Goal: Obtain resource: Download file/media

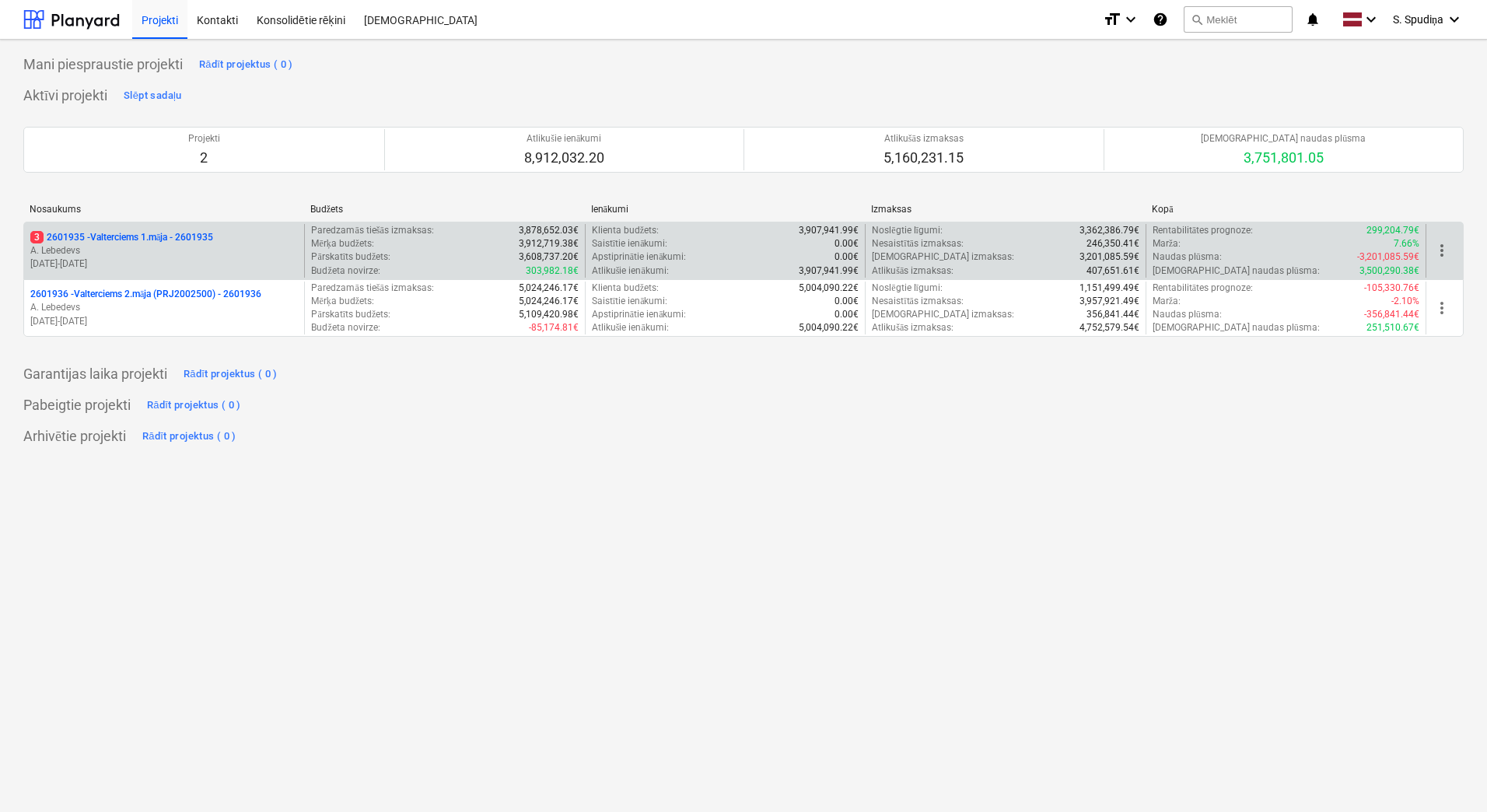
click at [192, 250] on p "A. Lebedevs" at bounding box center [165, 250] width 268 height 13
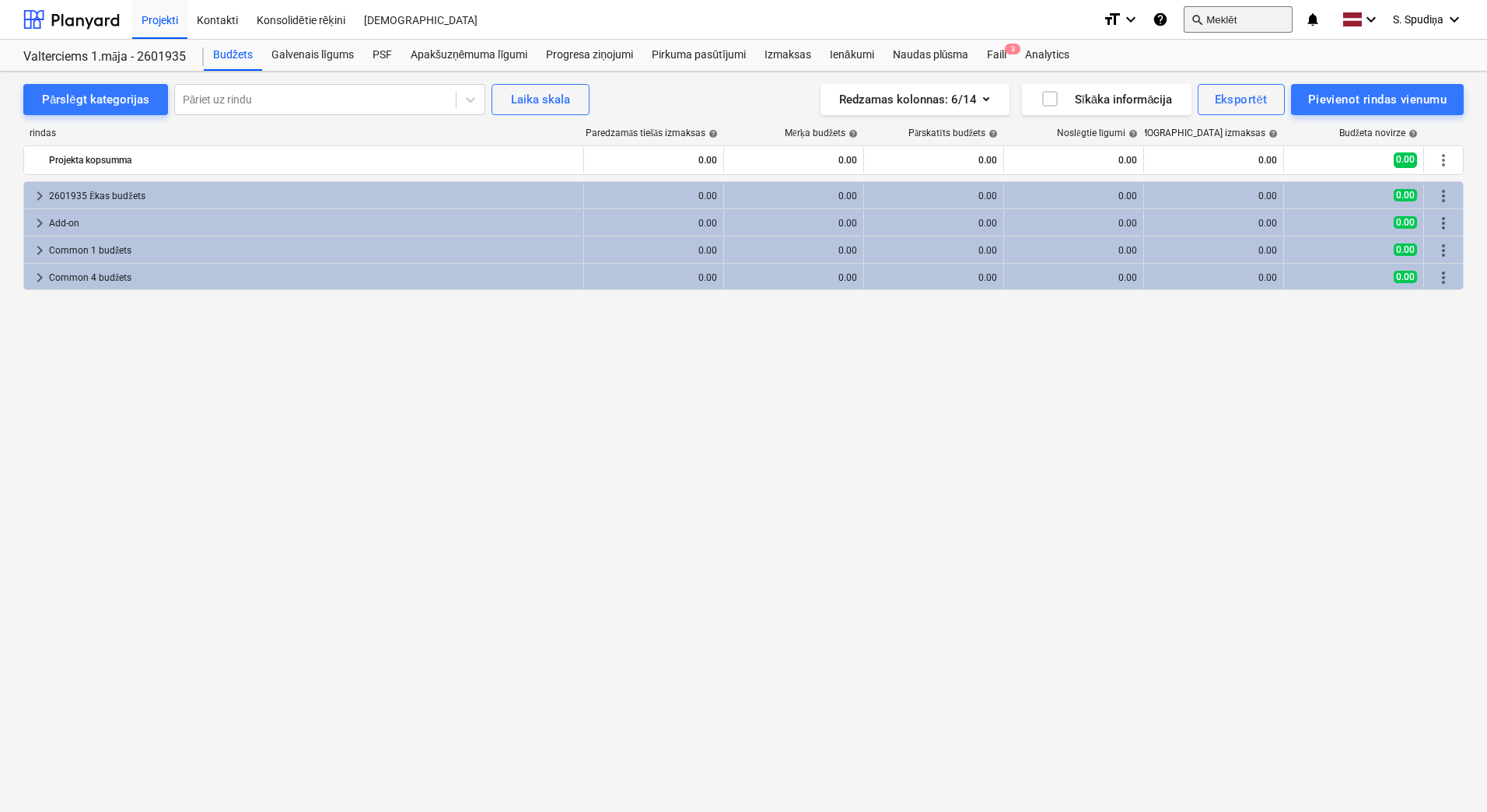
click at [1220, 14] on button "search Meklēt" at bounding box center [1238, 20] width 109 height 27
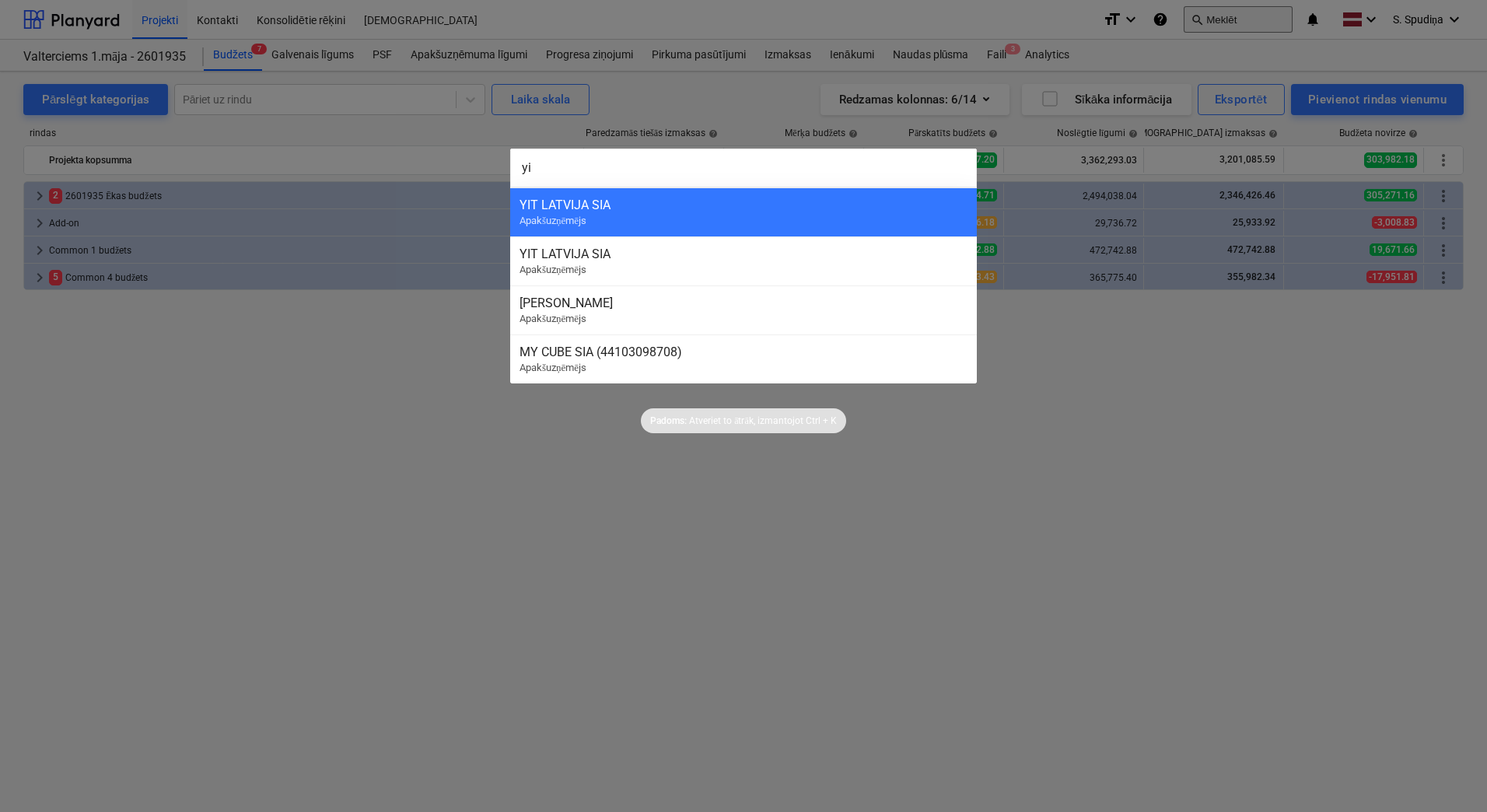
type input "yit"
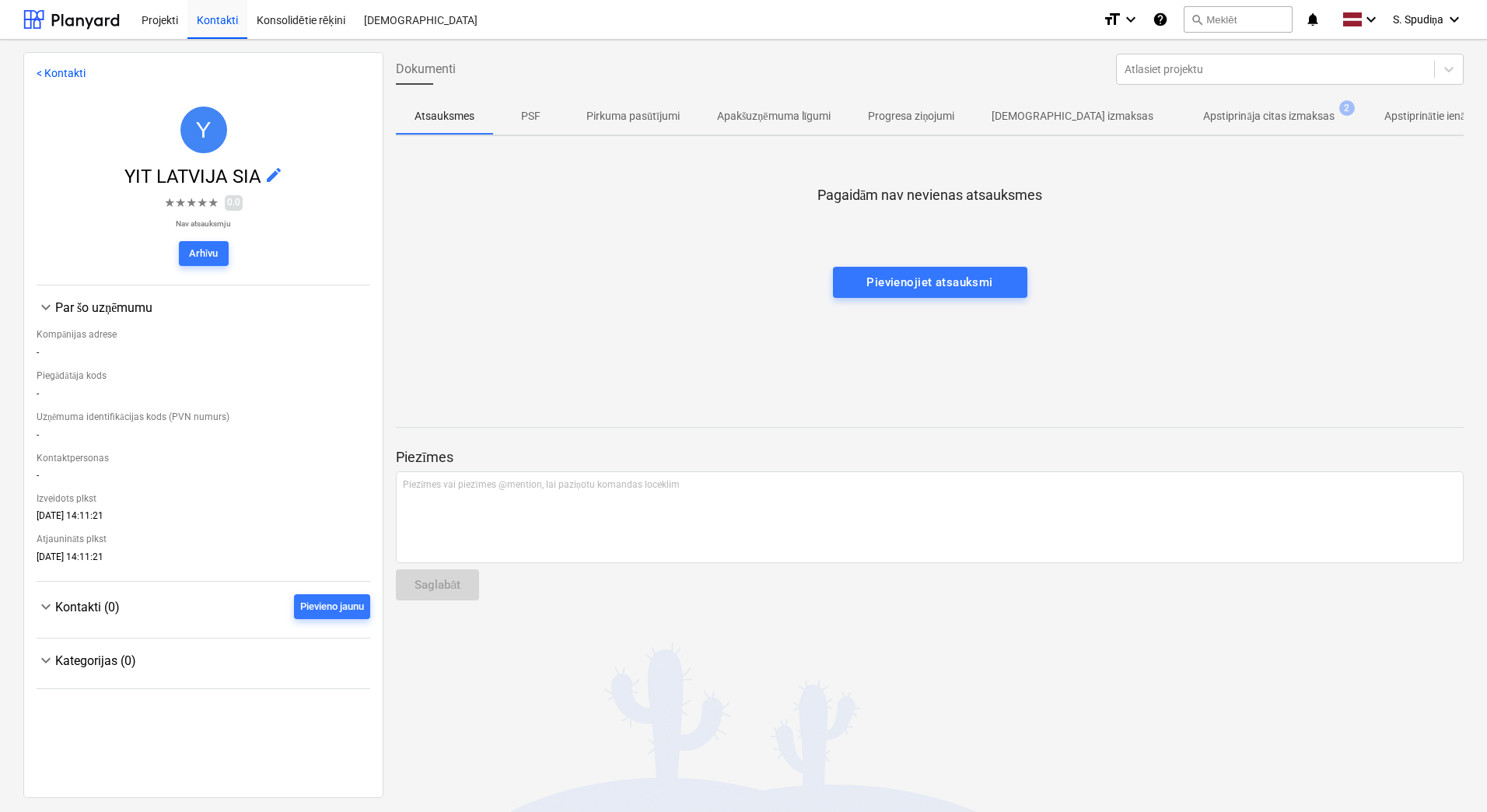
click at [1229, 106] on span "Apstiprināja citas izmaksas 2" at bounding box center [1268, 116] width 193 height 28
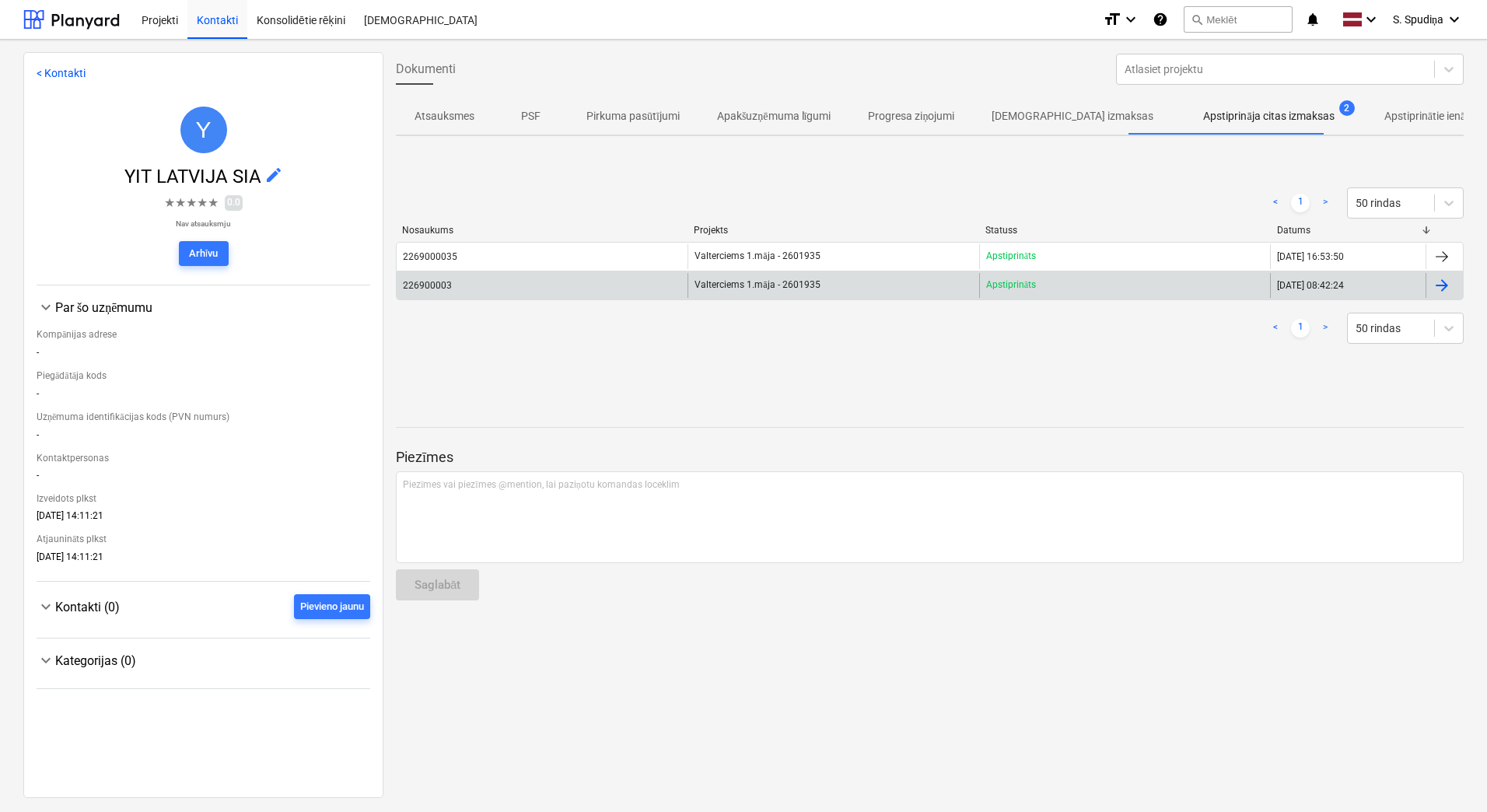
click at [580, 284] on div "226900003" at bounding box center [542, 286] width 291 height 25
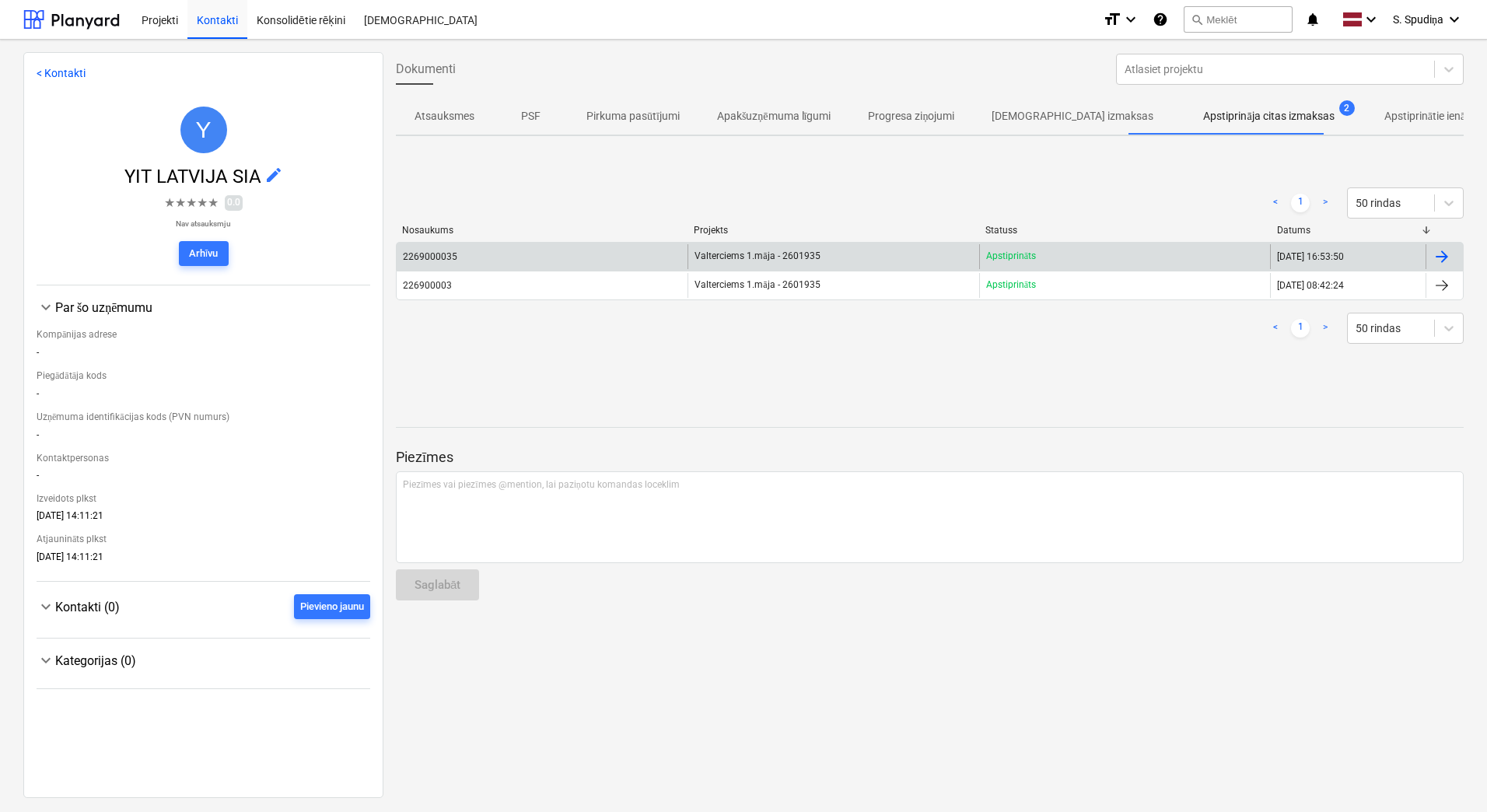
click at [1137, 257] on div "Apstiprināts" at bounding box center [1124, 257] width 291 height 25
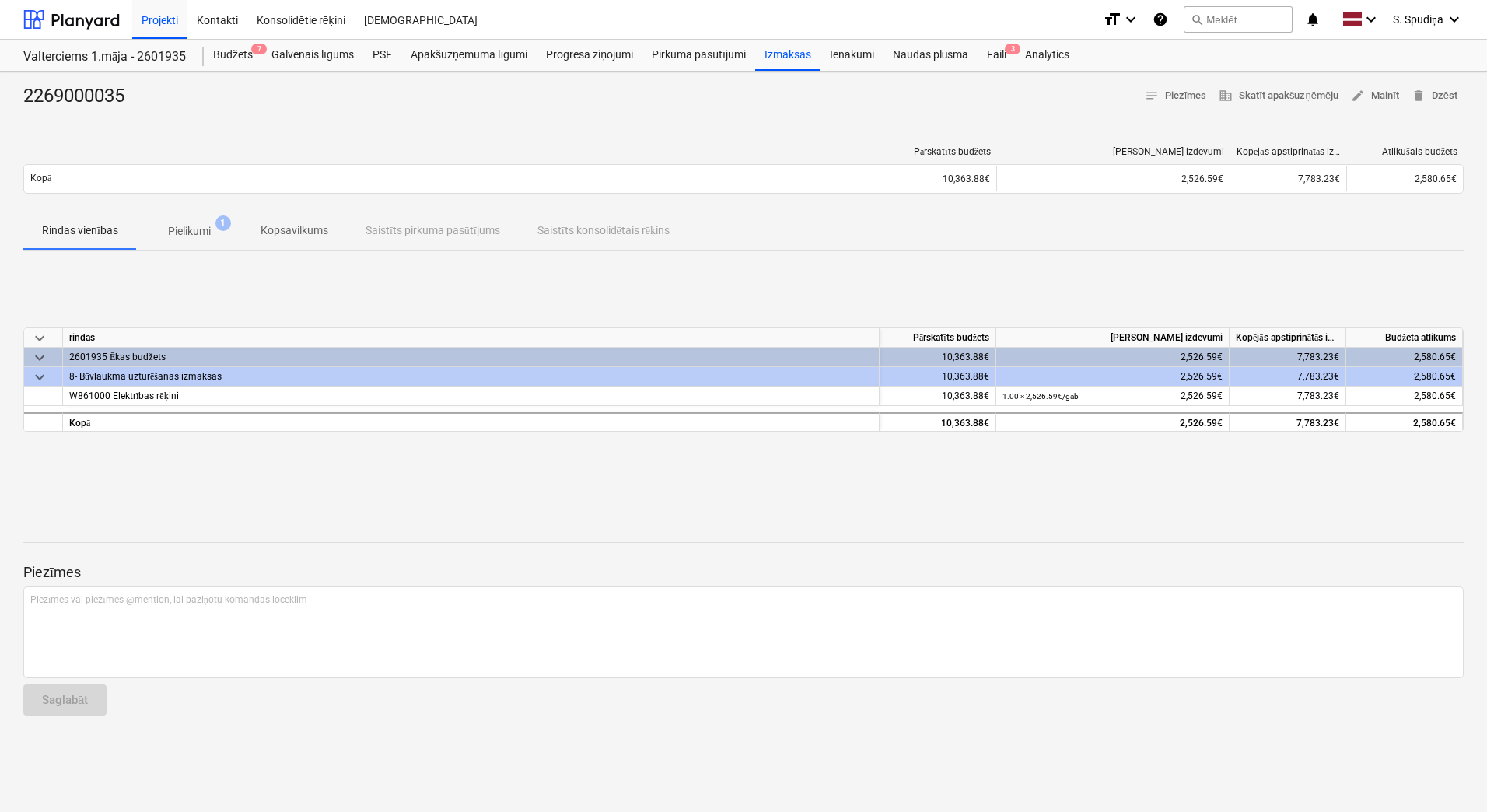
click at [177, 235] on p "Pielikumi" at bounding box center [189, 231] width 43 height 17
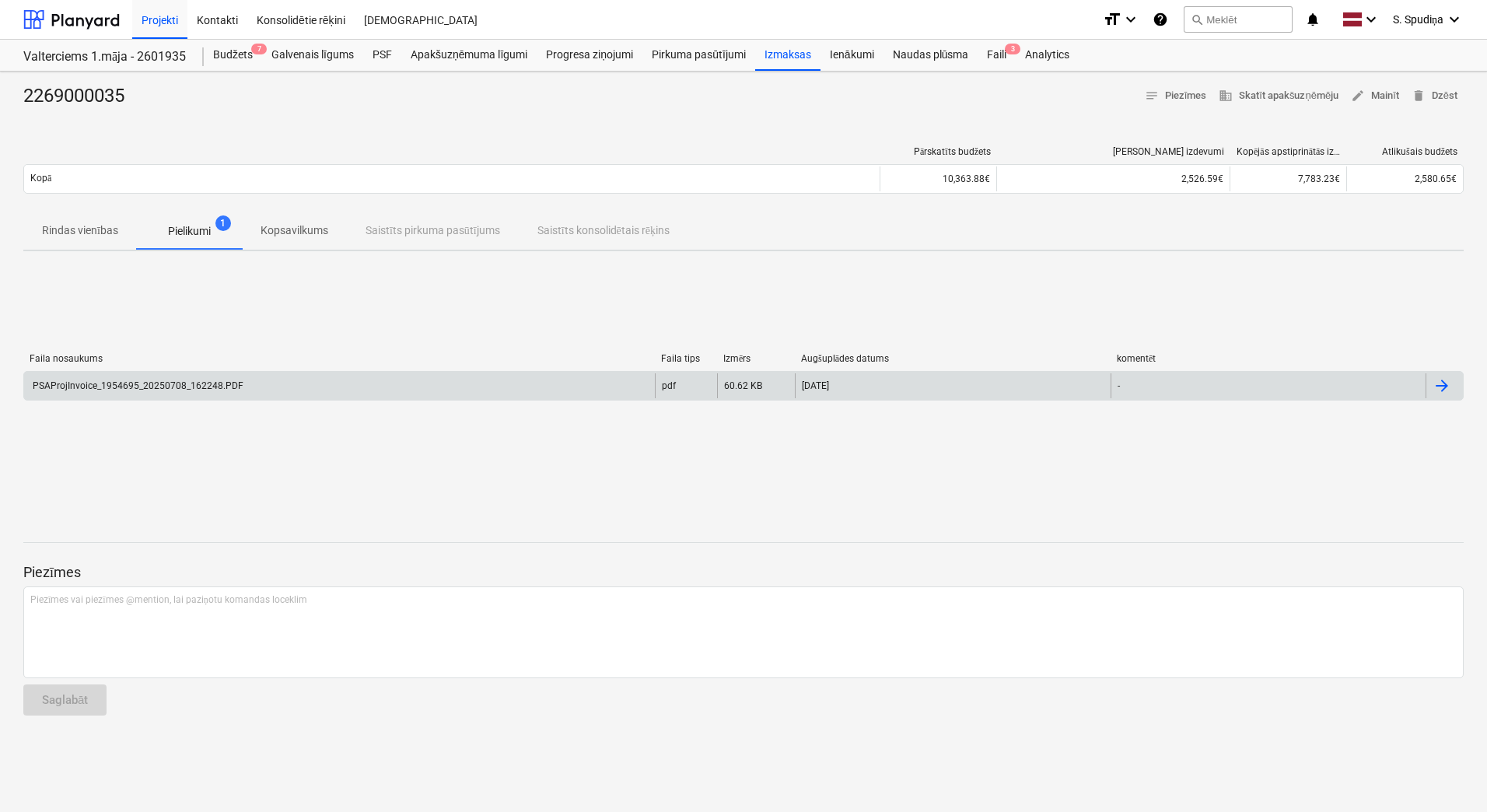
click at [198, 383] on div "PSAProjInvoice_1954695_20250708_162248.PDF" at bounding box center [137, 386] width 213 height 11
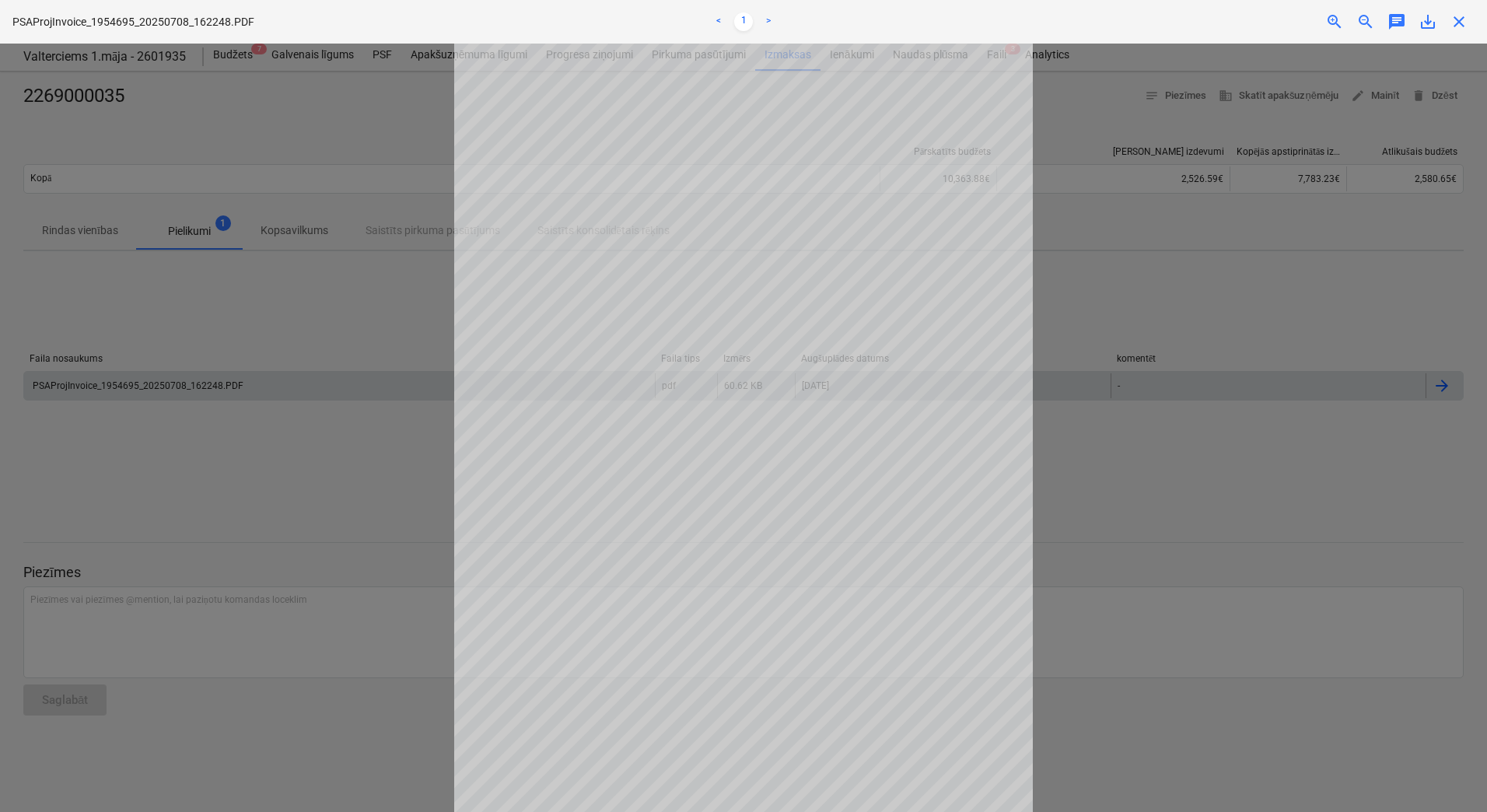
click at [1422, 24] on span "save_alt" at bounding box center [1428, 22] width 19 height 19
click at [1460, 26] on span "close" at bounding box center [1459, 22] width 19 height 19
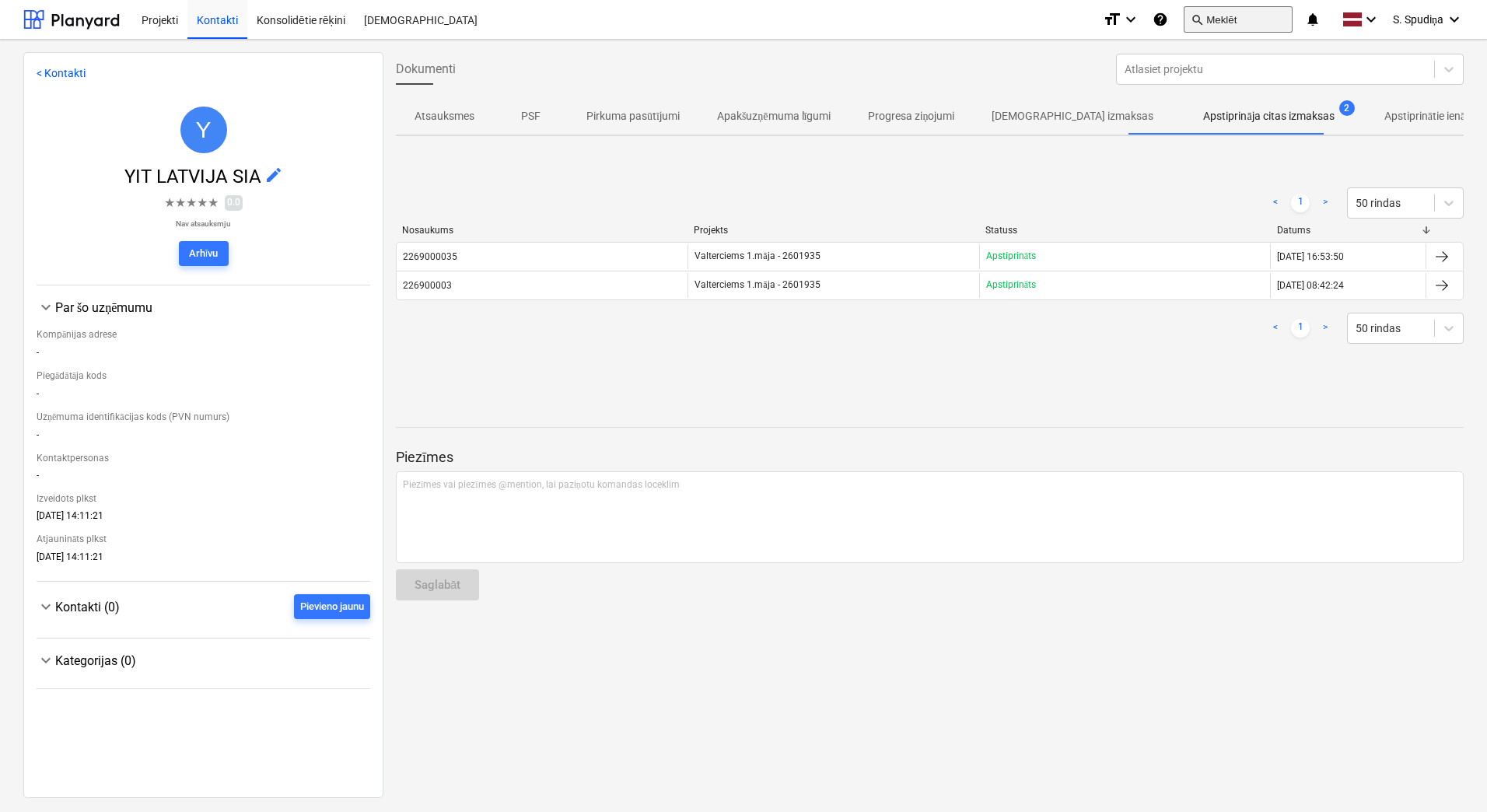
click at [1209, 15] on button "search Meklēt" at bounding box center [1238, 20] width 109 height 27
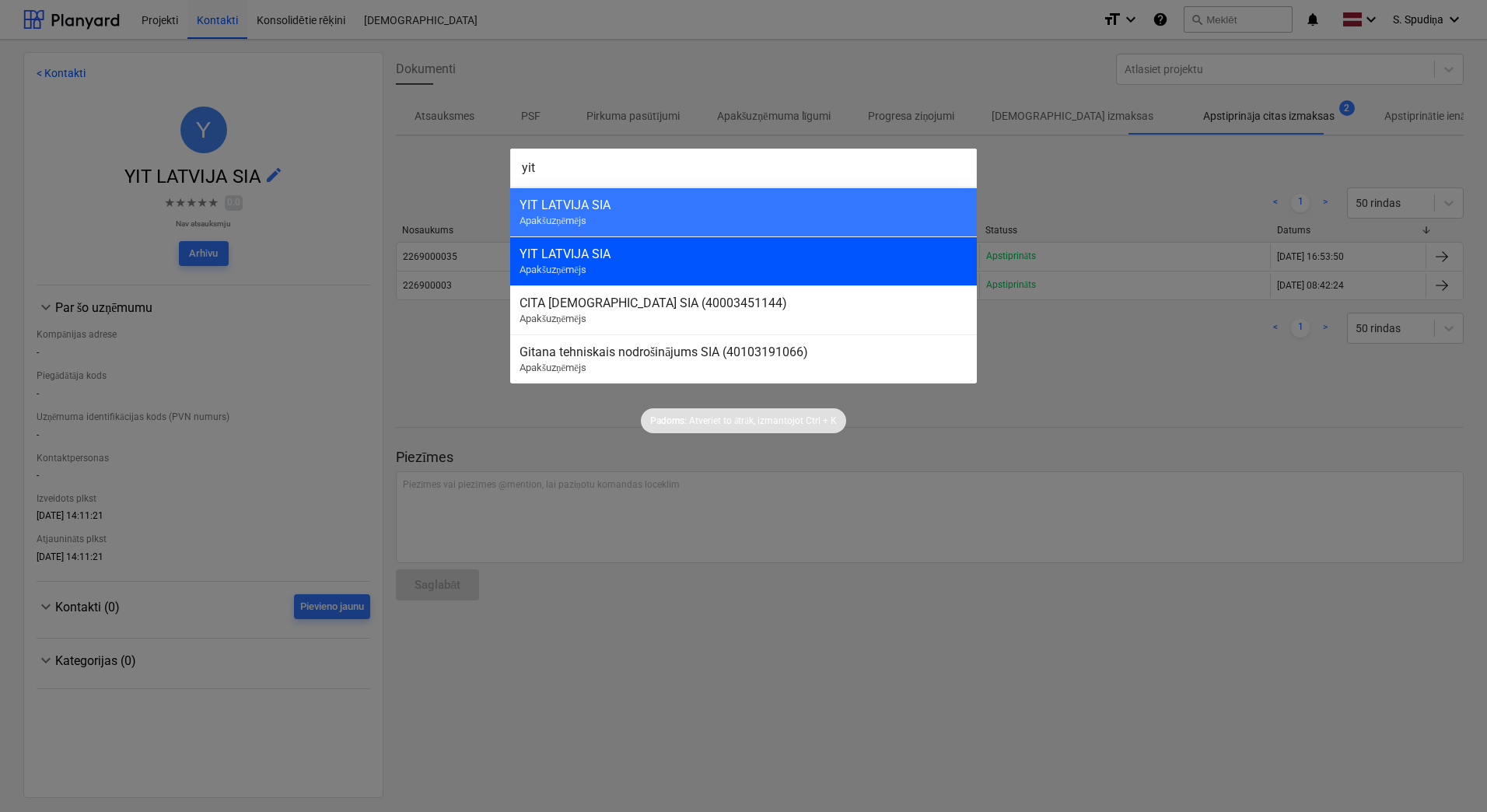
type input "yit"
click at [636, 270] on div "YIT LATVIJA SIA Apakšuzņēmējs" at bounding box center [744, 261] width 467 height 49
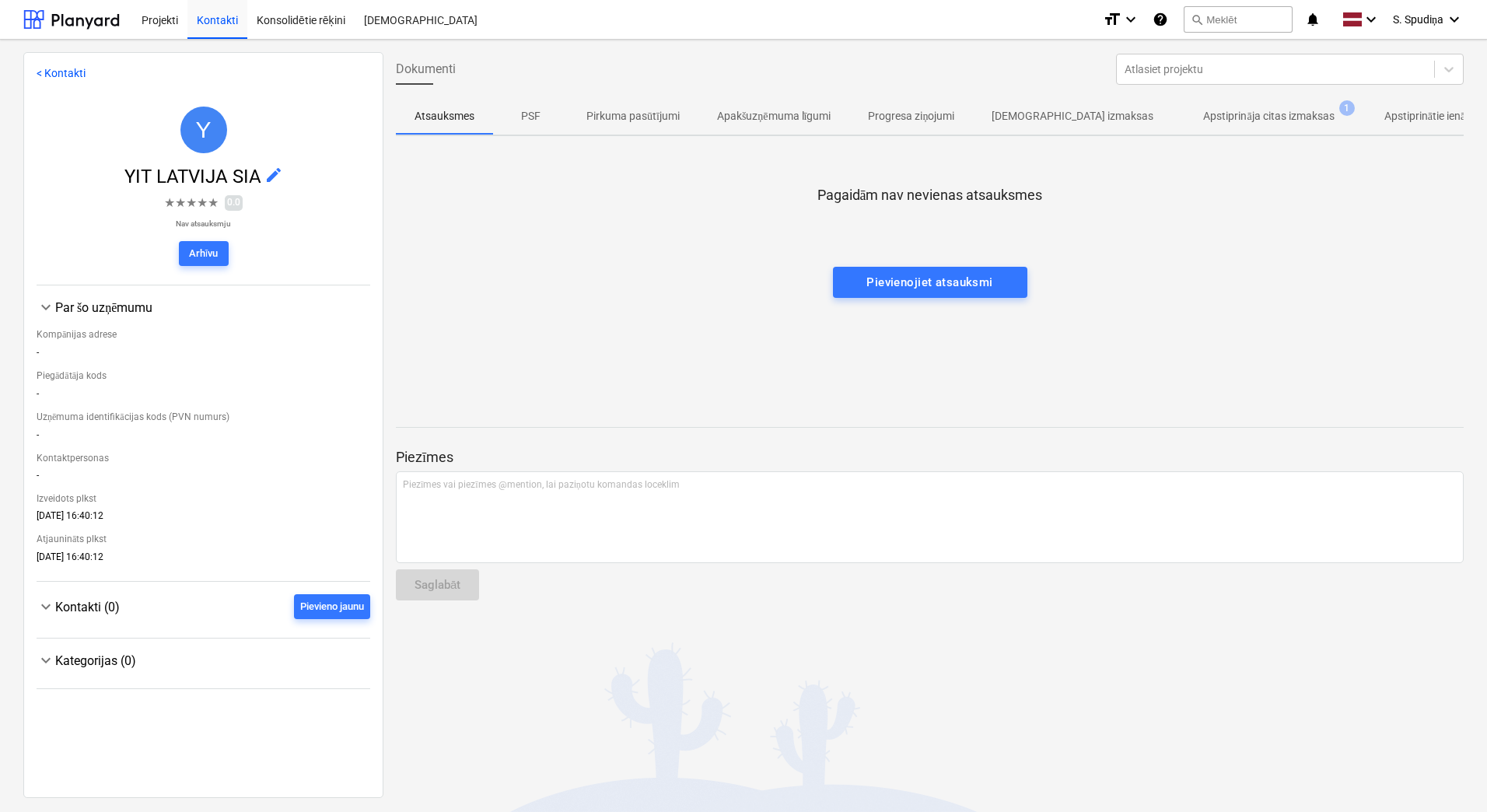
click at [1252, 110] on p "Apstiprināja citas izmaksas" at bounding box center [1269, 116] width 131 height 17
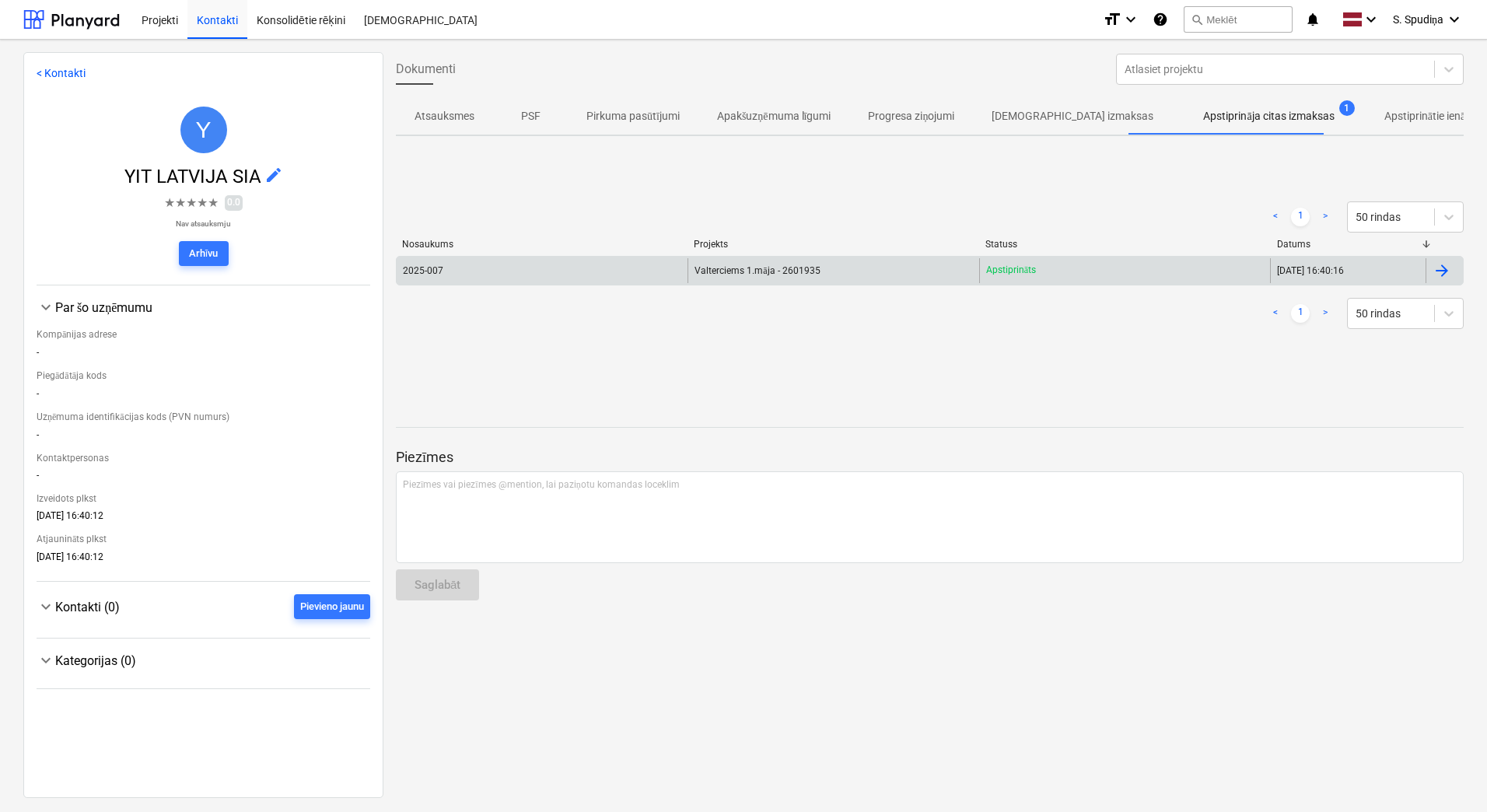
click at [456, 269] on div "2025-007" at bounding box center [542, 271] width 291 height 25
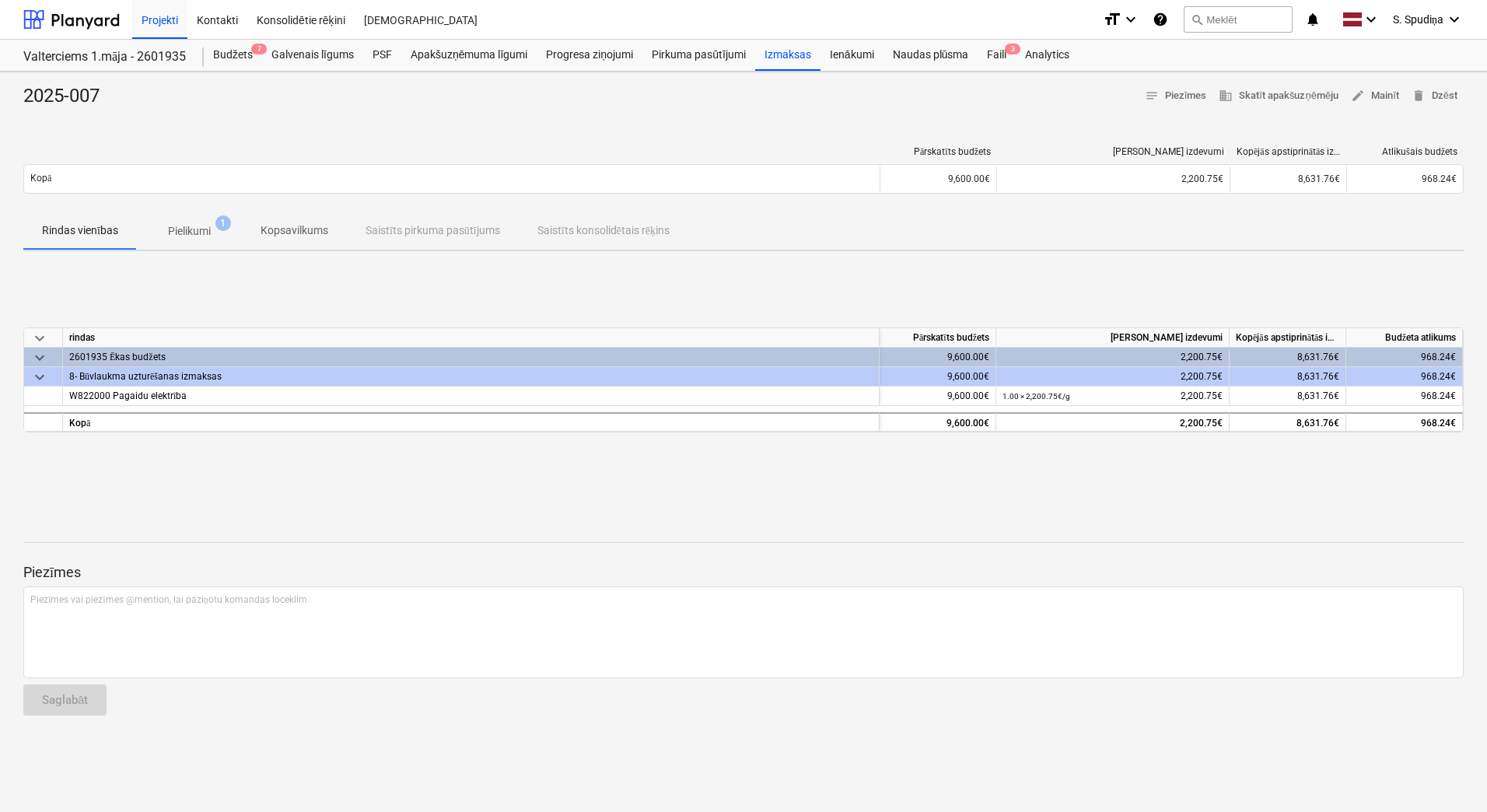
click at [187, 228] on p "Pielikumi" at bounding box center [189, 231] width 43 height 17
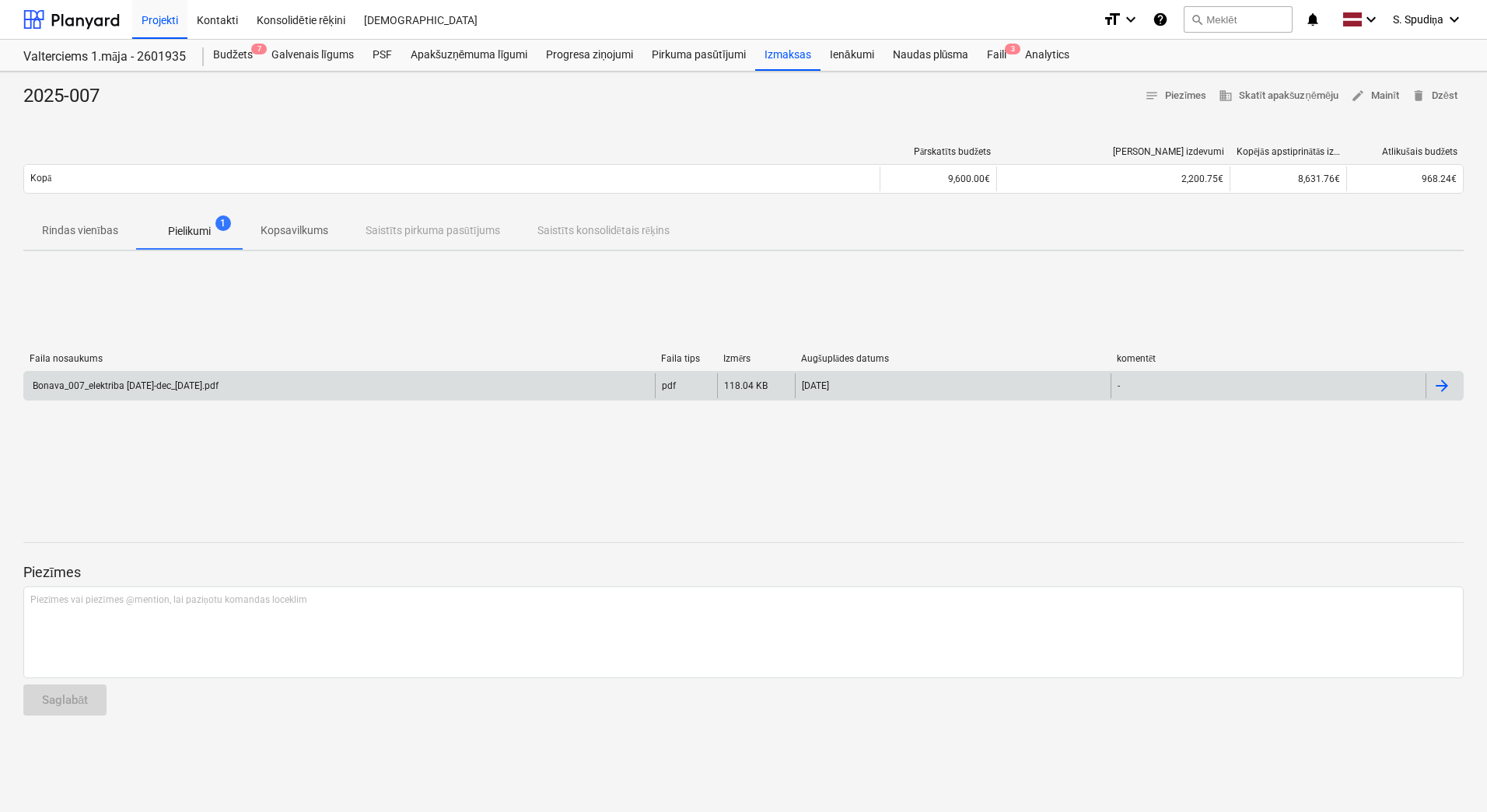
click at [210, 388] on div "Bonava_007_elektriba [DATE]-dec_[DATE].pdf" at bounding box center [124, 386] width 188 height 11
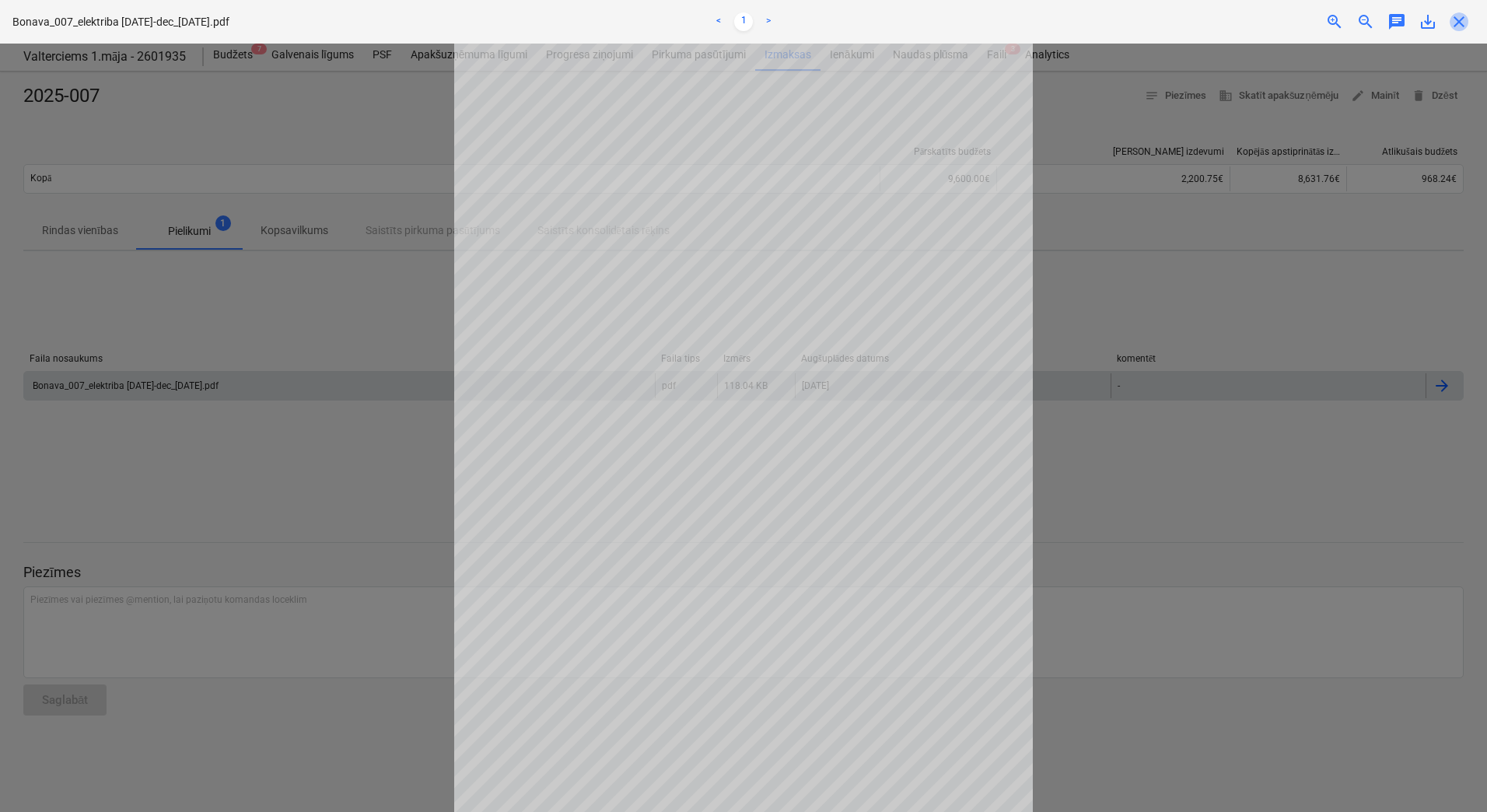
click at [1459, 24] on span "close" at bounding box center [1459, 22] width 19 height 19
